Goal: Information Seeking & Learning: Learn about a topic

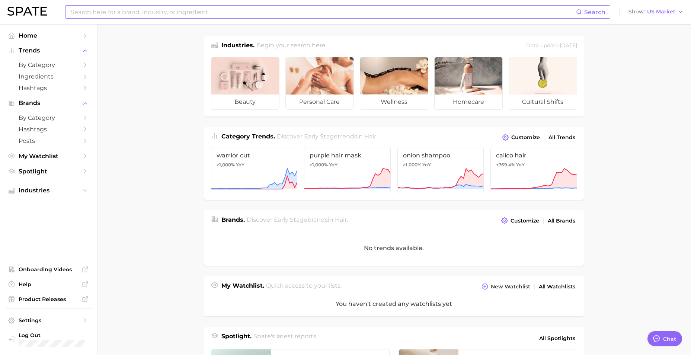
click at [211, 12] on input at bounding box center [323, 12] width 506 height 13
type input "m"
type input "#menshair"
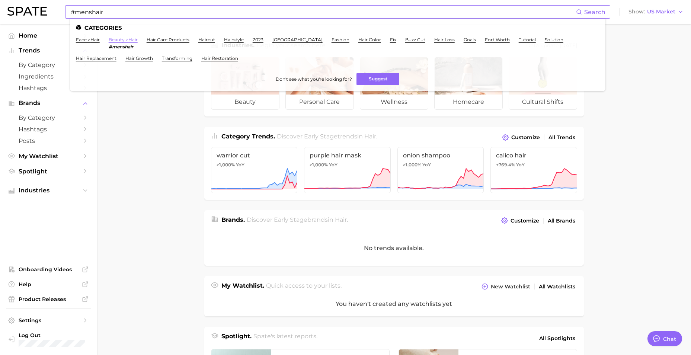
click at [134, 41] on link "beauty > hair" at bounding box center [123, 40] width 29 height 6
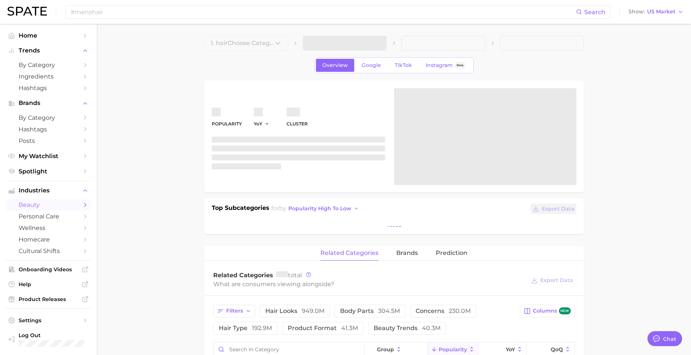
type textarea "x"
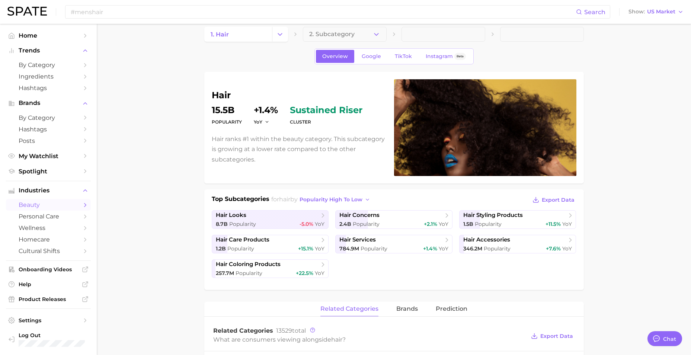
scroll to position [6, 0]
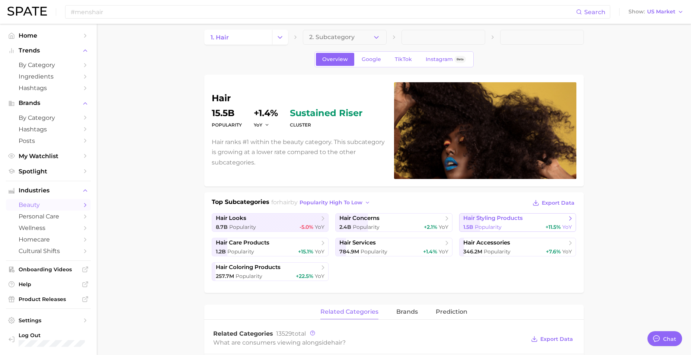
click at [510, 223] on link "hair styling products 1.5b Popularity +11.5% YoY" at bounding box center [517, 222] width 117 height 19
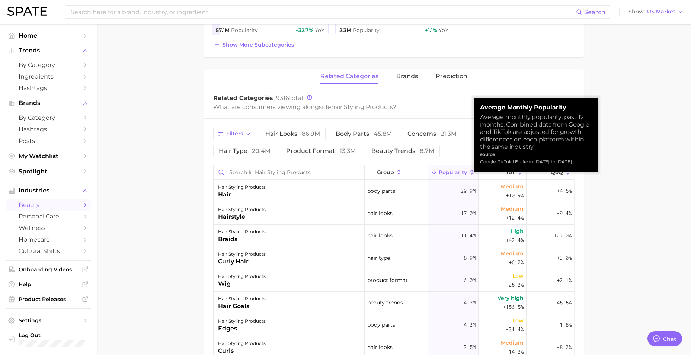
scroll to position [240, 0]
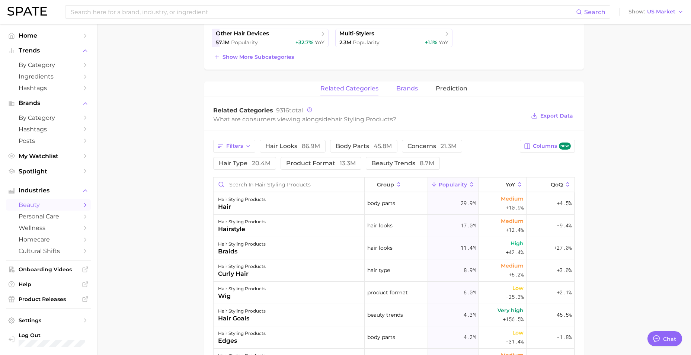
click at [409, 92] on button "brands" at bounding box center [407, 89] width 22 height 15
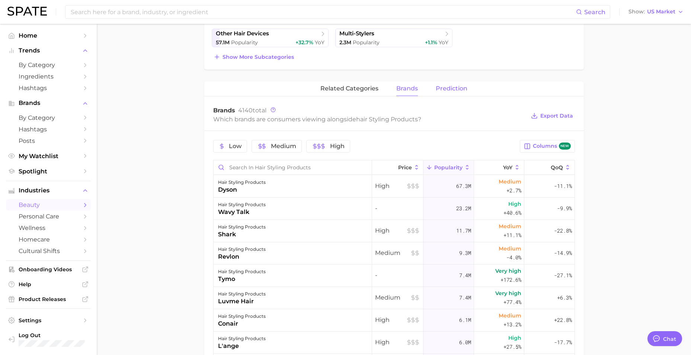
click at [450, 91] on span "Prediction" at bounding box center [452, 88] width 32 height 7
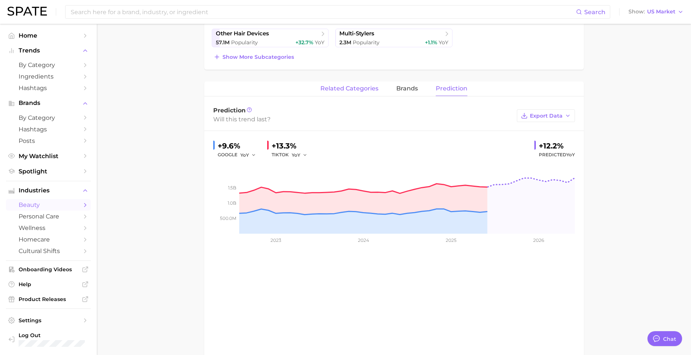
click at [350, 91] on span "related categories" at bounding box center [349, 88] width 58 height 7
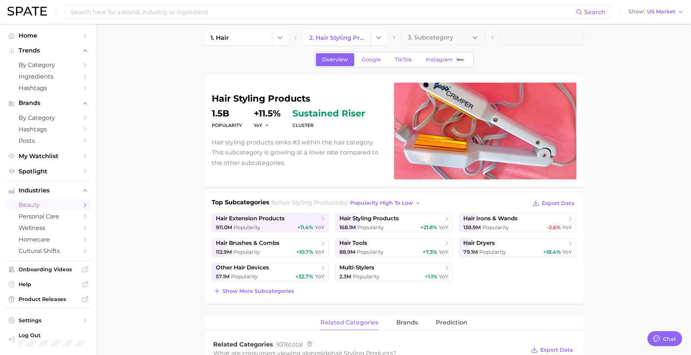
scroll to position [0, 0]
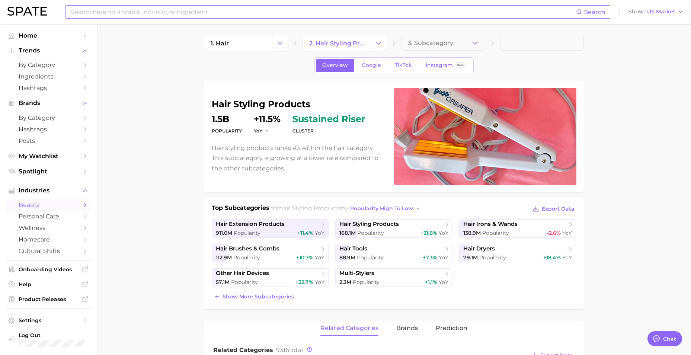
click at [237, 12] on input at bounding box center [323, 12] width 506 height 13
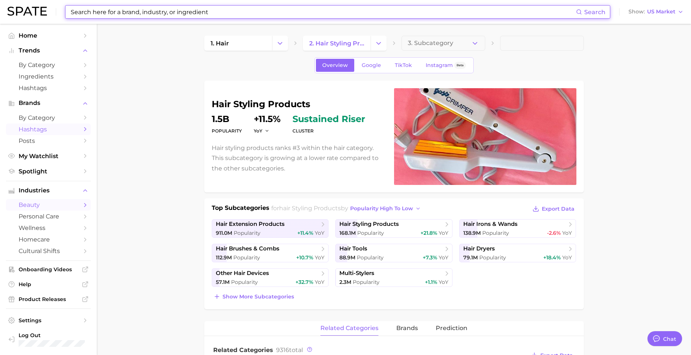
click at [64, 130] on span "Hashtags" at bounding box center [49, 129] width 60 height 7
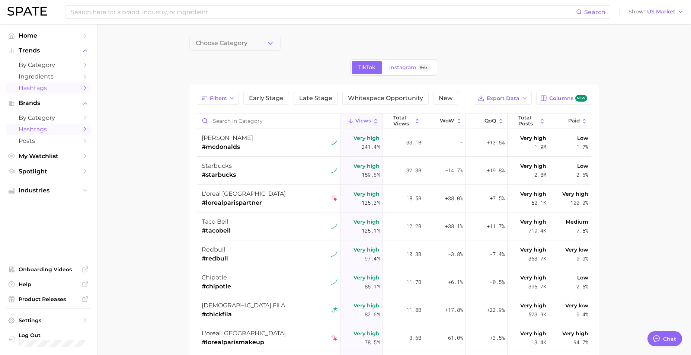
click at [44, 88] on span "Hashtags" at bounding box center [49, 87] width 60 height 7
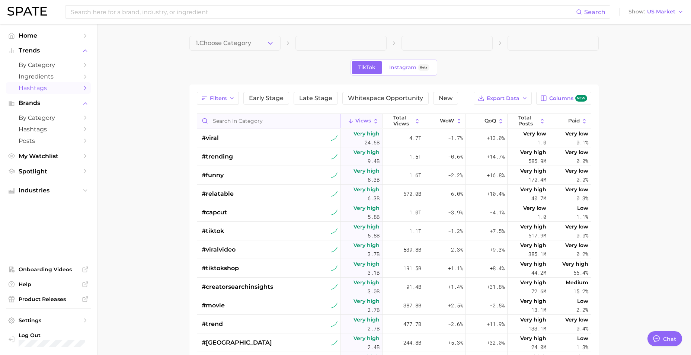
click at [242, 120] on input "Search in category" at bounding box center [268, 121] width 143 height 14
type input "#menshair"
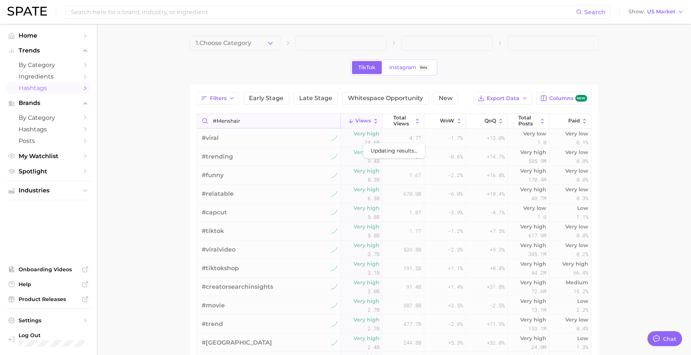
click at [242, 120] on input "#menshair" at bounding box center [268, 121] width 143 height 14
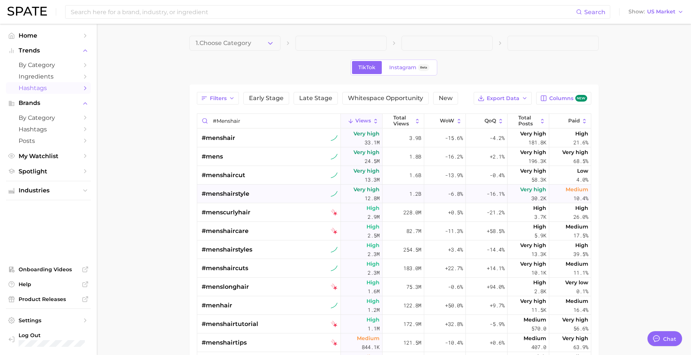
click at [280, 191] on div "#menshairstyle" at bounding box center [270, 194] width 136 height 19
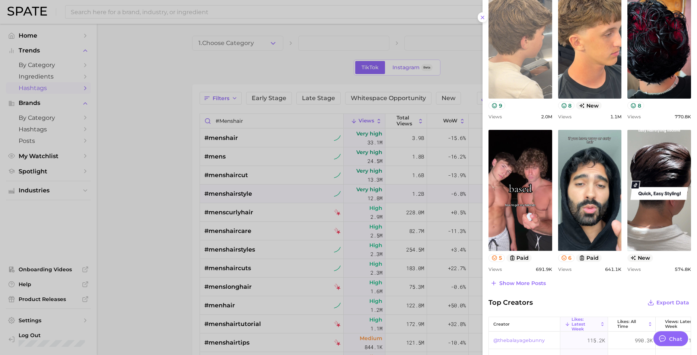
scroll to position [337, 0]
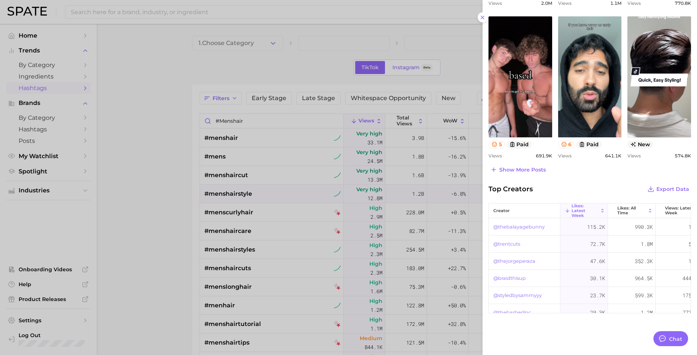
click at [515, 224] on link "@thebalayagebunny" at bounding box center [518, 227] width 51 height 9
click at [508, 244] on link "@trentcuts" at bounding box center [506, 244] width 27 height 9
click at [180, 135] on div at bounding box center [348, 177] width 697 height 355
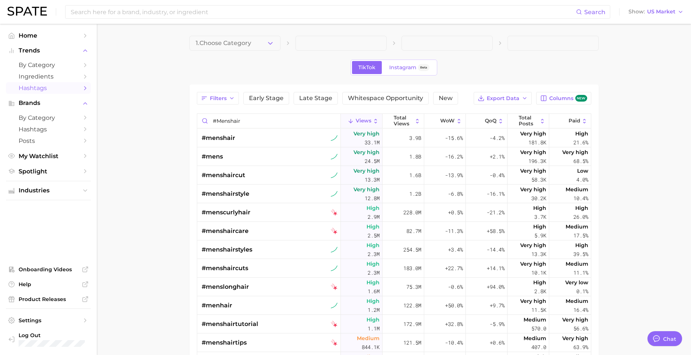
click at [236, 134] on div "#menshair" at bounding box center [270, 138] width 136 height 19
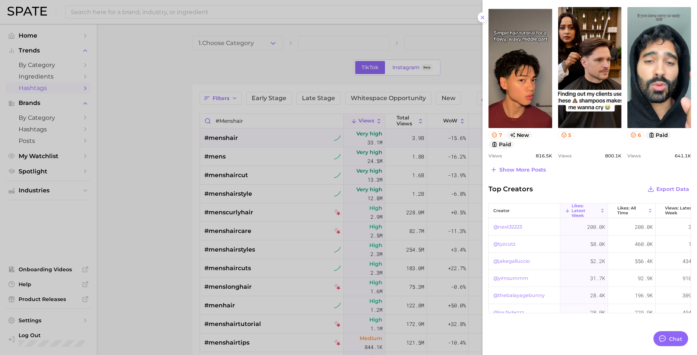
click at [507, 227] on link "@next32223" at bounding box center [507, 227] width 29 height 9
click at [119, 114] on div at bounding box center [348, 177] width 697 height 355
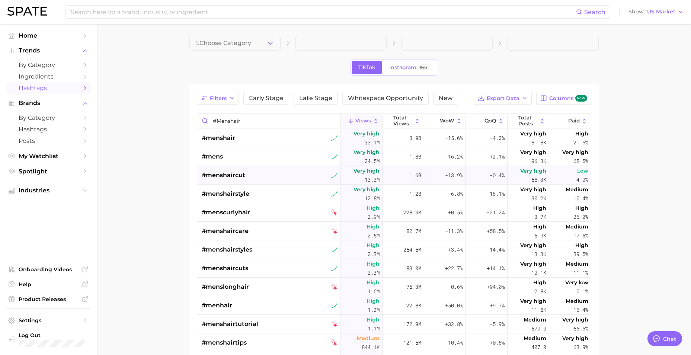
click at [298, 177] on div "#menshaircut" at bounding box center [270, 175] width 136 height 19
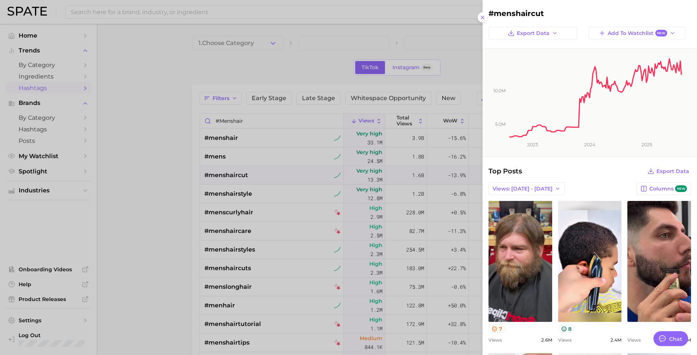
click at [298, 166] on div at bounding box center [348, 177] width 697 height 355
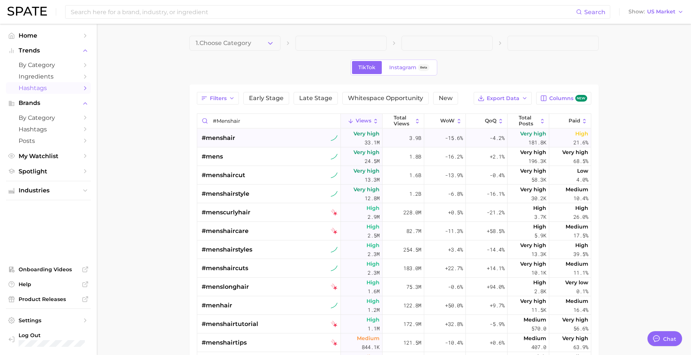
click at [275, 135] on div "#menshair" at bounding box center [270, 138] width 136 height 19
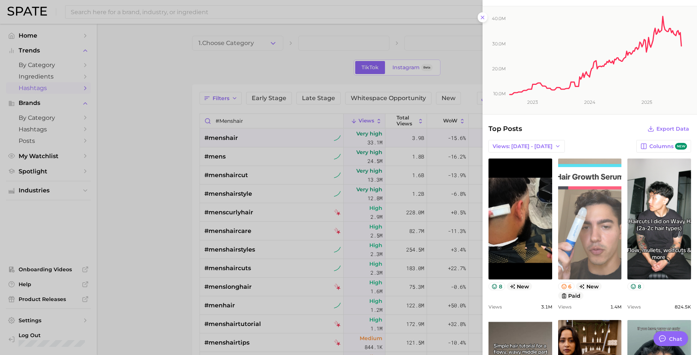
scroll to position [37, 0]
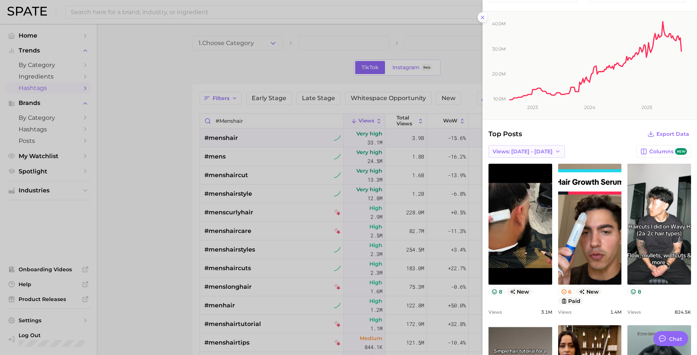
click at [530, 149] on span "Views: Aug 3 - 10" at bounding box center [522, 151] width 60 height 6
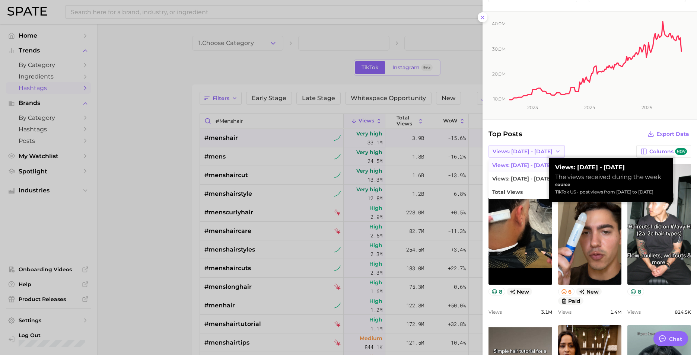
click at [530, 149] on span "Views: Aug 3 - 10" at bounding box center [522, 151] width 60 height 6
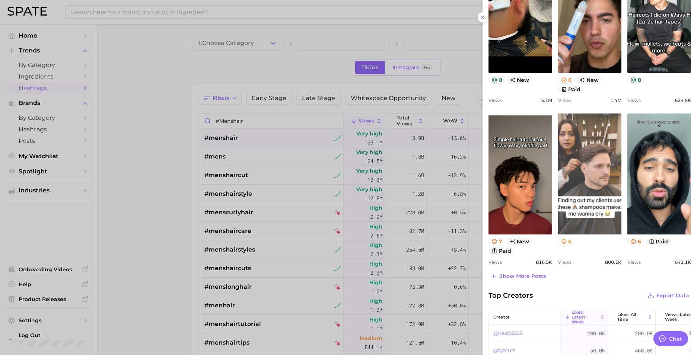
scroll to position [261, 0]
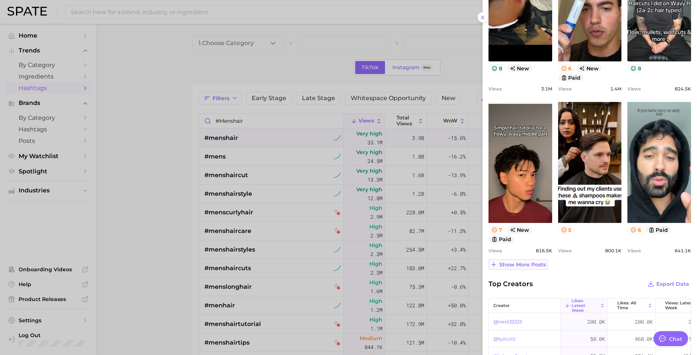
click at [524, 264] on span "Show more posts" at bounding box center [522, 265] width 47 height 6
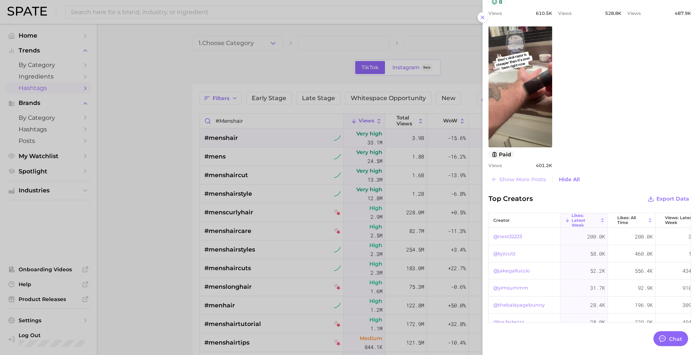
scroll to position [0, 0]
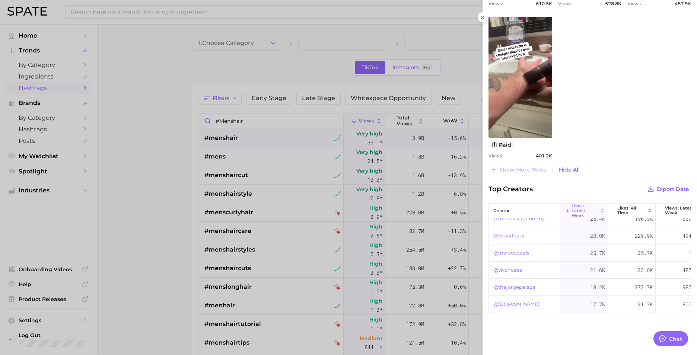
click at [525, 300] on link "@mens.haircut.tips" at bounding box center [516, 304] width 46 height 9
click at [517, 283] on link "@thejorgeperaza" at bounding box center [514, 287] width 42 height 9
click at [125, 176] on div at bounding box center [348, 177] width 697 height 355
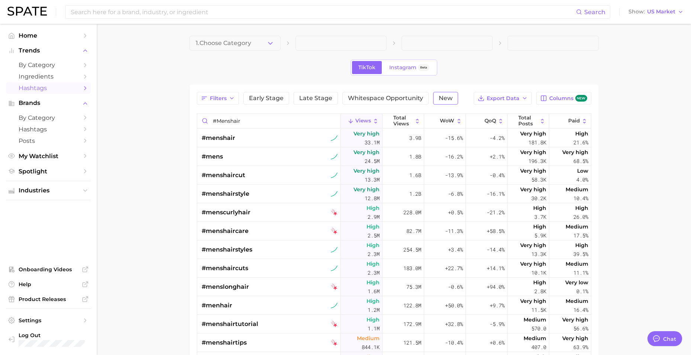
click at [447, 94] on button "New" at bounding box center [445, 98] width 25 height 13
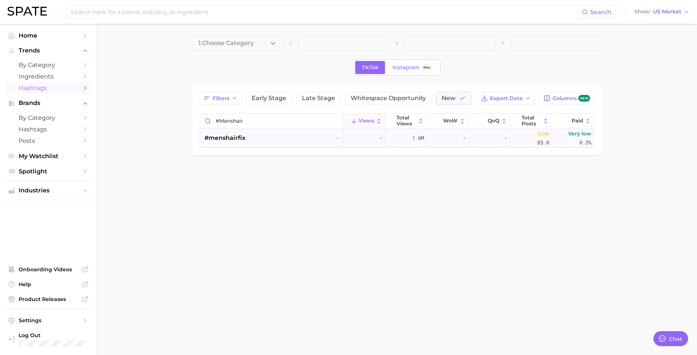
click at [240, 141] on span "#menshairfix" at bounding box center [224, 138] width 41 height 9
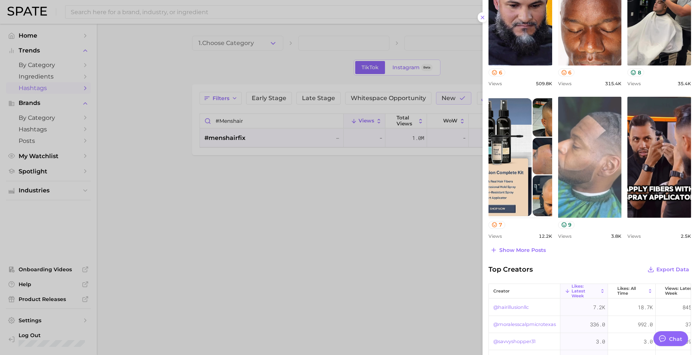
scroll to position [352, 0]
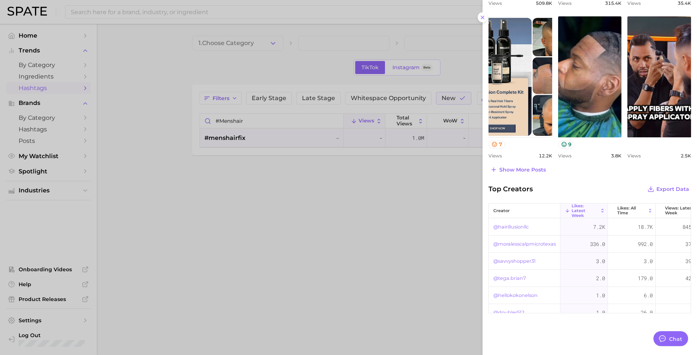
click at [393, 213] on div at bounding box center [348, 177] width 697 height 355
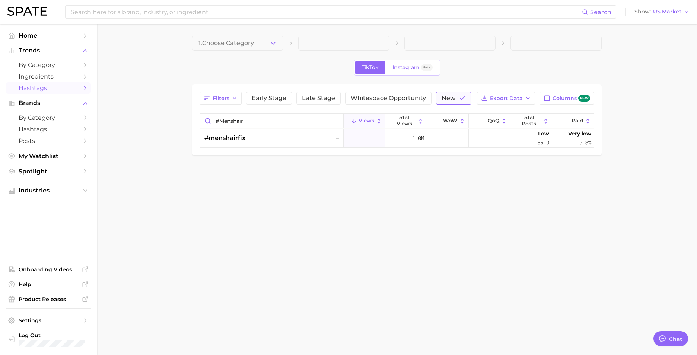
click at [445, 98] on span "New" at bounding box center [448, 98] width 14 height 6
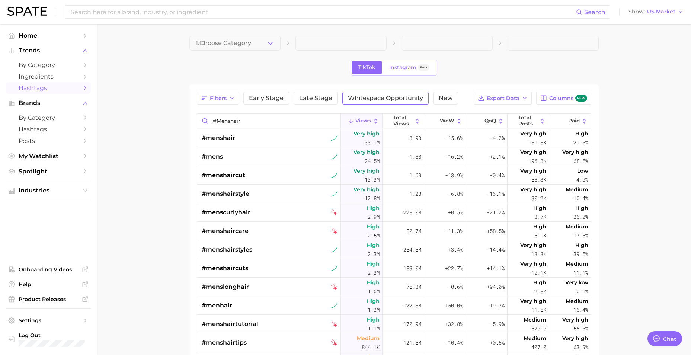
click at [400, 103] on button "Whitespace Opportunity" at bounding box center [385, 98] width 86 height 13
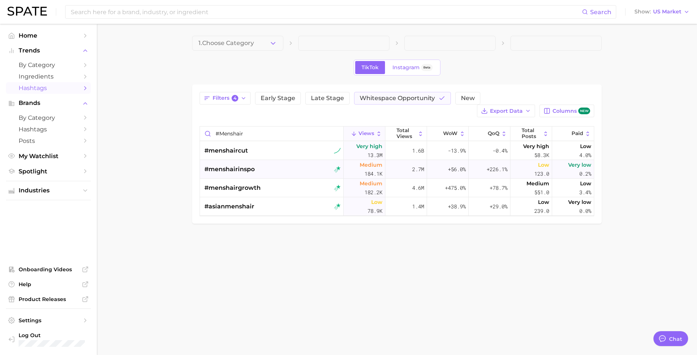
click at [285, 172] on div "#menshairinspo" at bounding box center [272, 169] width 136 height 19
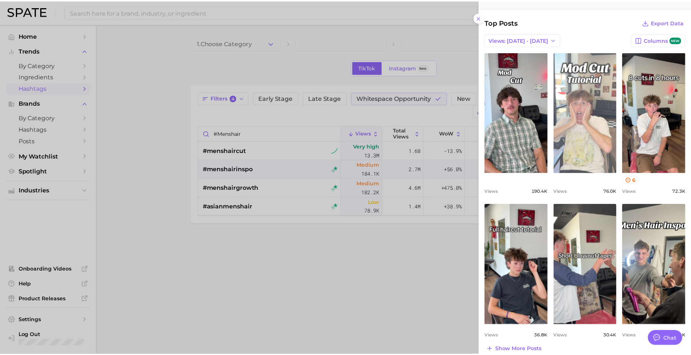
scroll to position [329, 0]
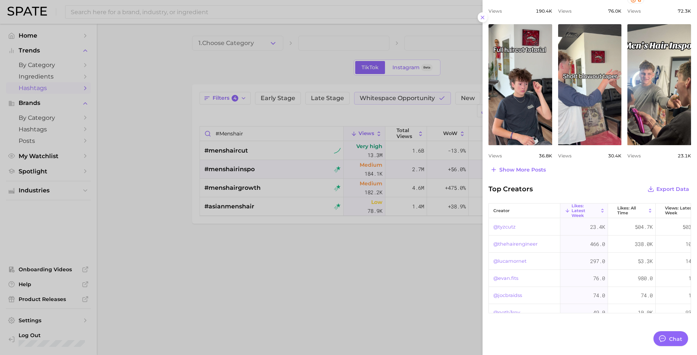
click at [504, 226] on link "@tyzcutz" at bounding box center [504, 227] width 22 height 9
drag, startPoint x: 291, startPoint y: 300, endPoint x: 346, endPoint y: 202, distance: 112.0
click at [292, 296] on div at bounding box center [348, 177] width 697 height 355
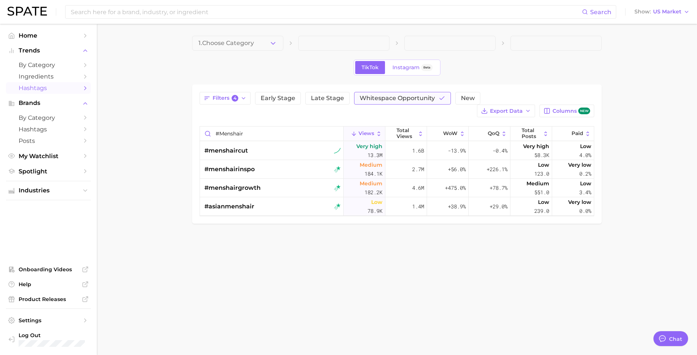
click at [386, 102] on button "Whitespace Opportunity" at bounding box center [402, 98] width 97 height 13
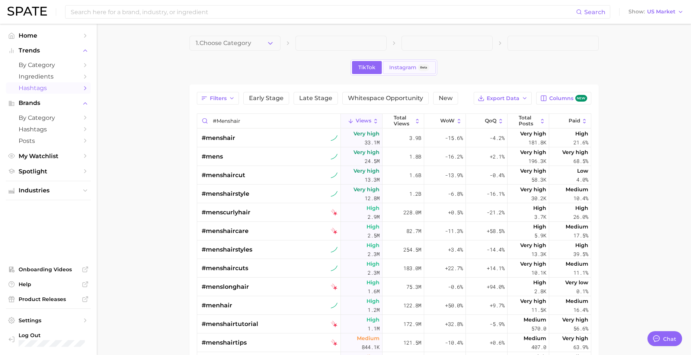
click at [403, 64] on span "Instagram" at bounding box center [402, 67] width 27 height 6
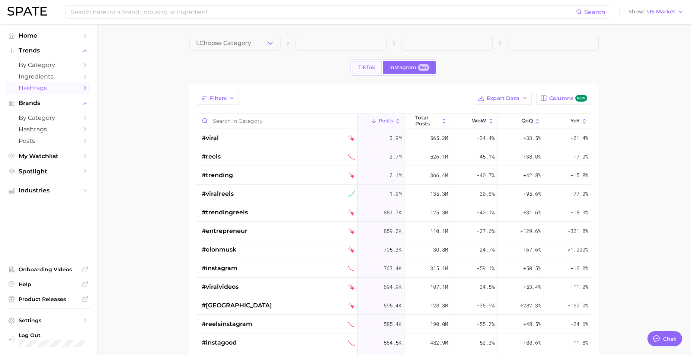
click at [363, 65] on span "TikTok" at bounding box center [366, 67] width 17 height 6
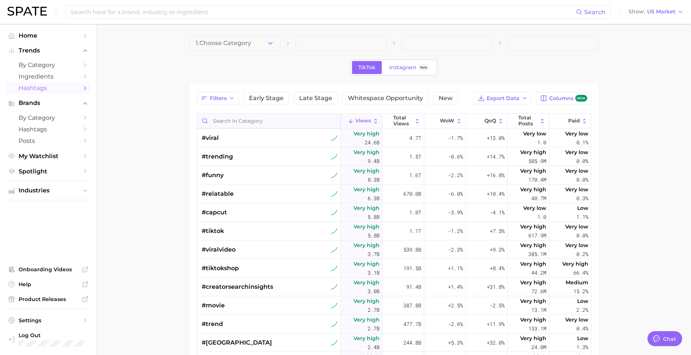
click at [235, 118] on input "Search in category" at bounding box center [268, 121] width 143 height 14
click at [398, 68] on span "Instagram" at bounding box center [402, 67] width 27 height 6
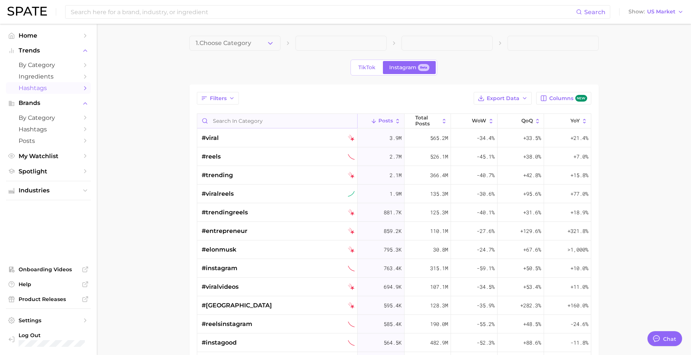
click at [257, 125] on input "Search in category" at bounding box center [277, 121] width 160 height 14
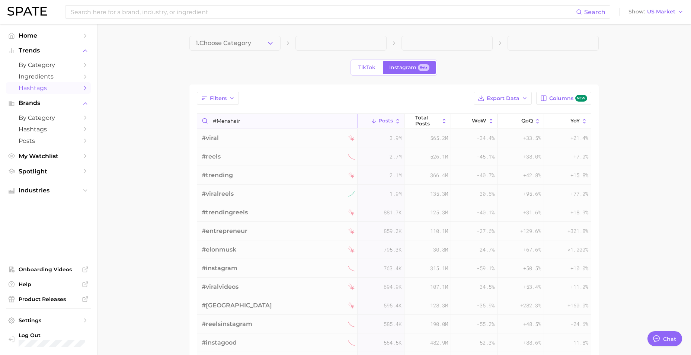
type input "#menshair"
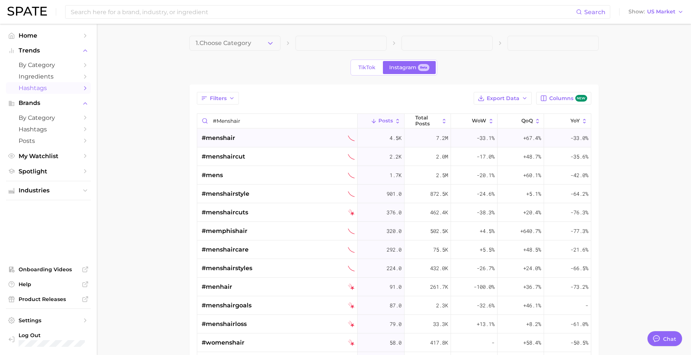
click at [316, 142] on div "#menshair" at bounding box center [278, 138] width 153 height 19
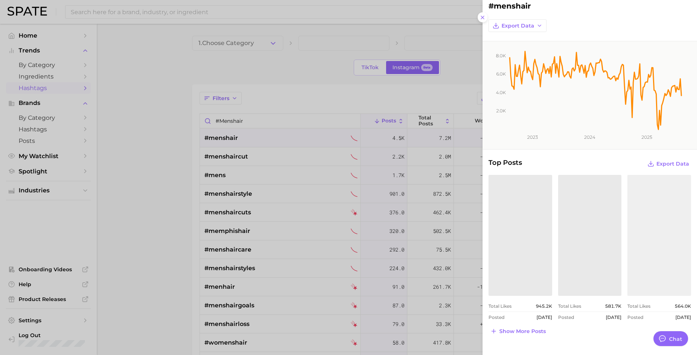
scroll to position [40, 0]
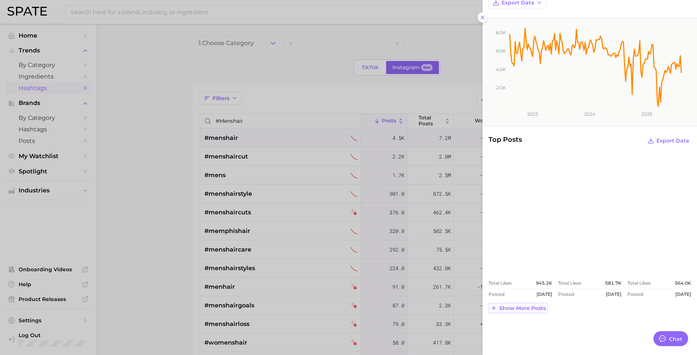
click at [510, 312] on button "Show more posts" at bounding box center [517, 308] width 59 height 10
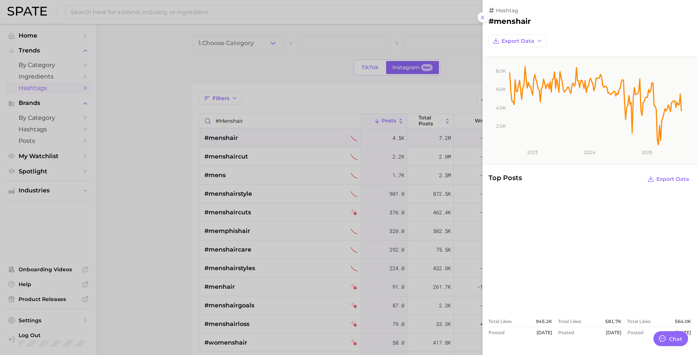
scroll to position [0, 0]
drag, startPoint x: 211, startPoint y: 160, endPoint x: 224, endPoint y: 157, distance: 13.7
click at [215, 159] on div at bounding box center [348, 177] width 697 height 355
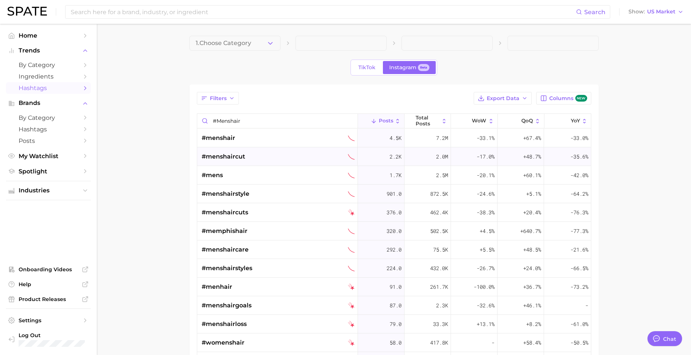
click at [259, 156] on div "#menshaircut" at bounding box center [278, 156] width 153 height 19
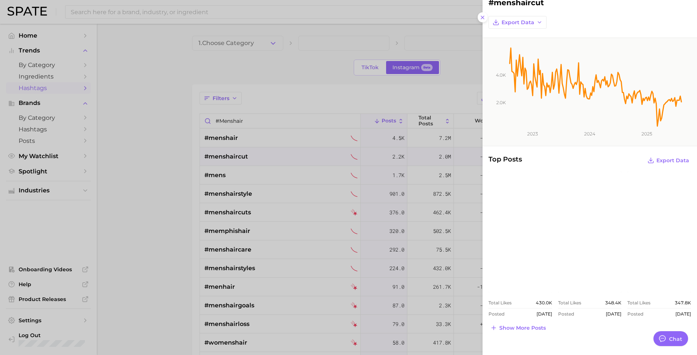
scroll to position [40, 0]
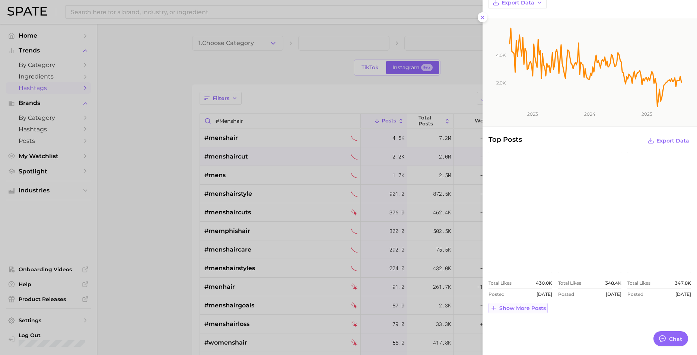
click at [531, 309] on span "Show more posts" at bounding box center [522, 308] width 47 height 6
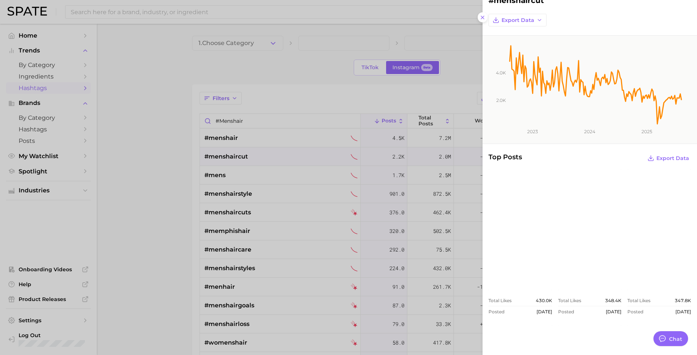
scroll to position [0, 0]
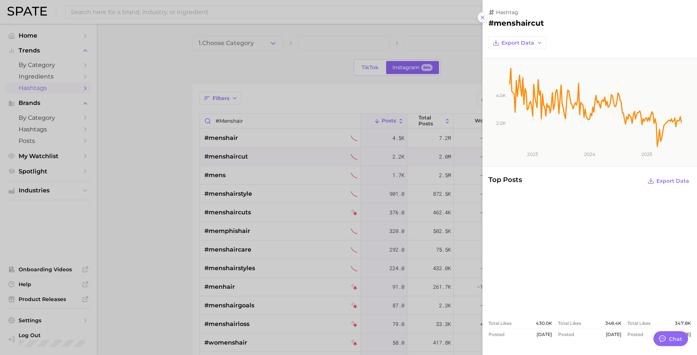
click at [479, 19] on icon at bounding box center [482, 18] width 6 height 6
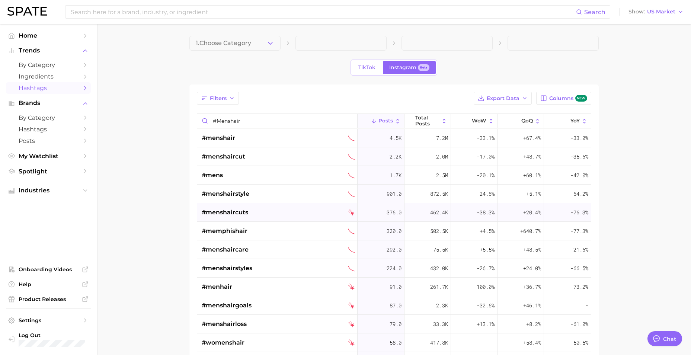
click at [320, 214] on div "#menshaircuts" at bounding box center [278, 212] width 153 height 19
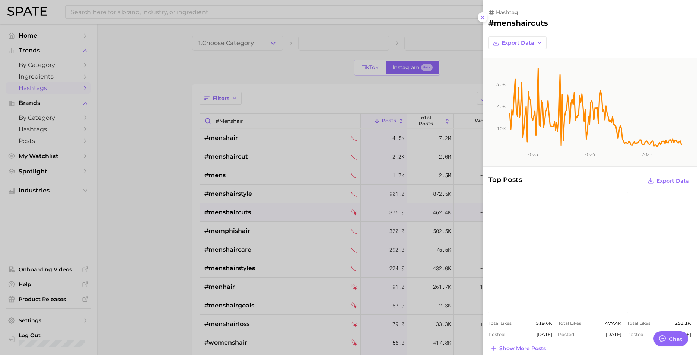
scroll to position [40, 0]
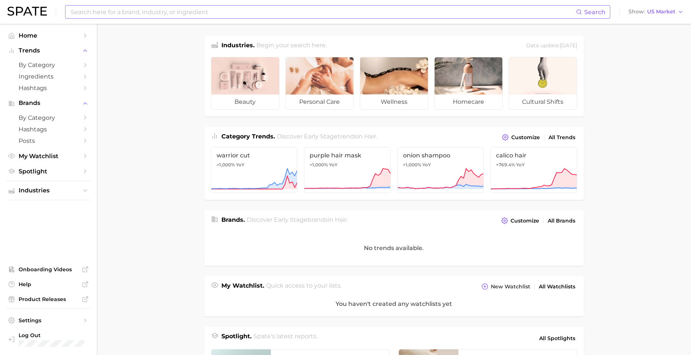
scroll to position [149, 0]
